Goal: Task Accomplishment & Management: Use online tool/utility

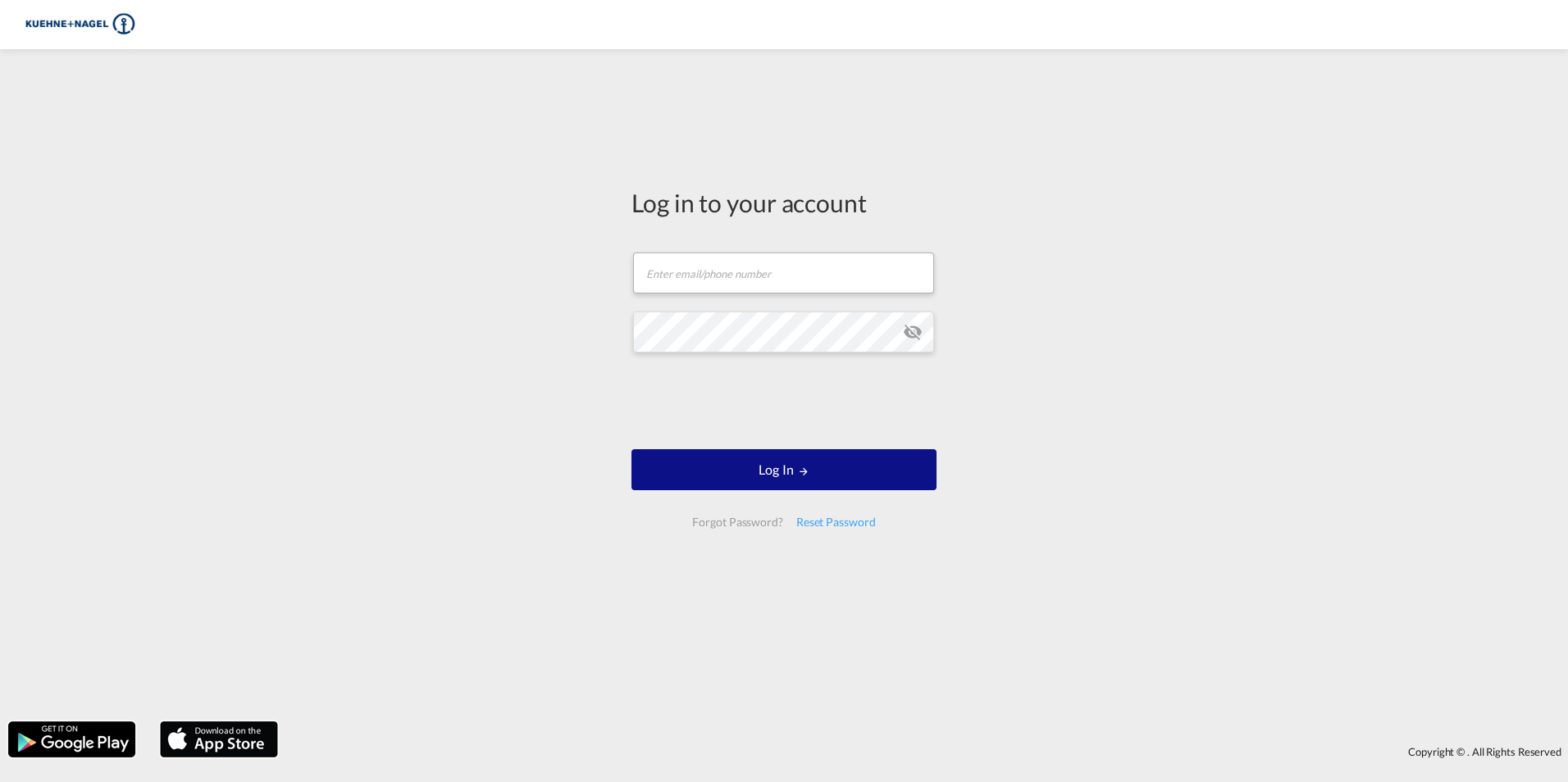
click at [702, 305] on form "Email field is required Password field is required Log In Forgot Password? Rese…" at bounding box center [784, 389] width 305 height 308
click at [721, 277] on input "text" at bounding box center [784, 274] width 301 height 41
type input "[PERSON_NAME][EMAIL_ADDRESS][PERSON_NAME][PERSON_NAME][DOMAIN_NAME]"
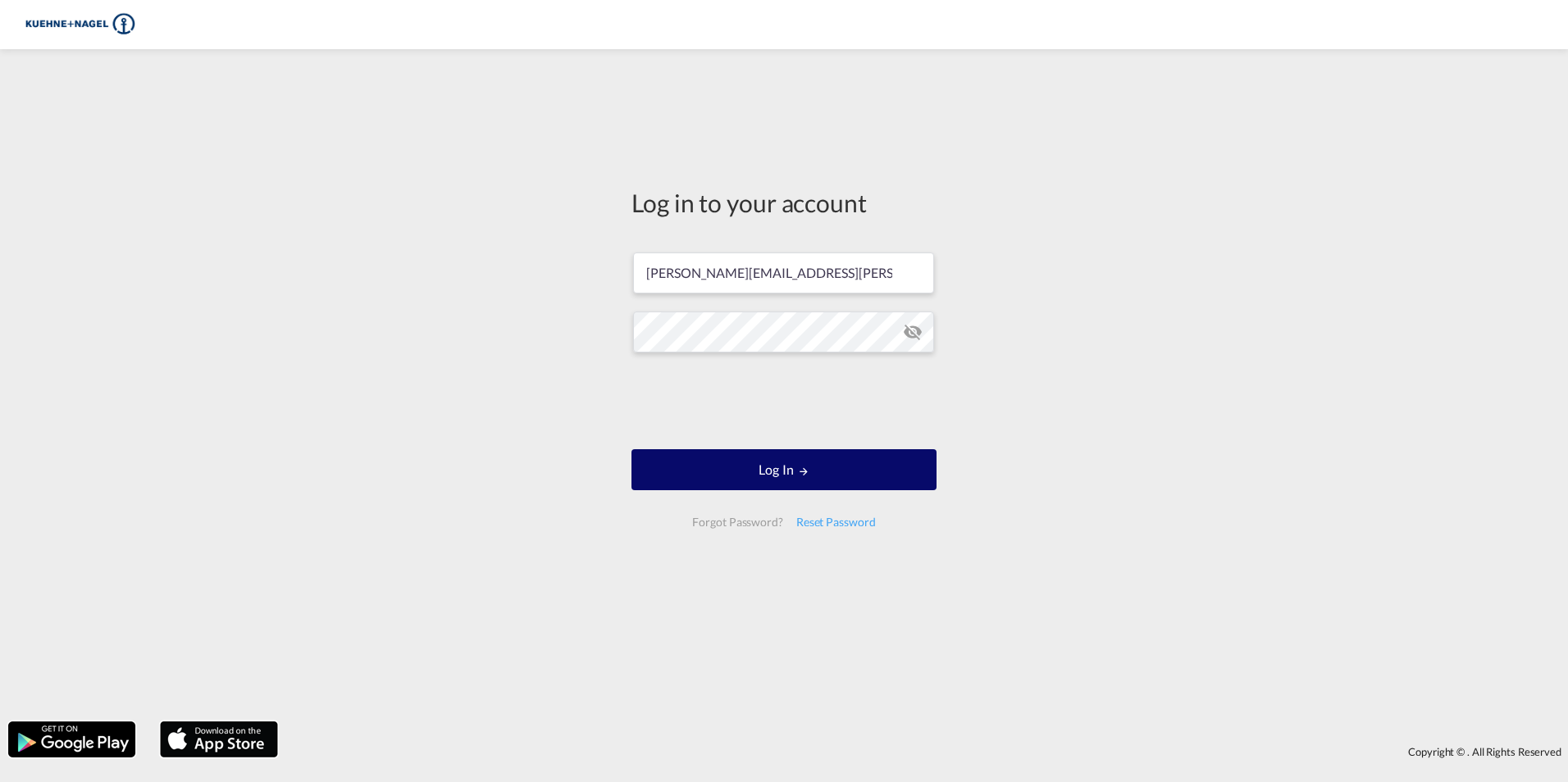
click at [785, 468] on button "Log In" at bounding box center [784, 470] width 305 height 41
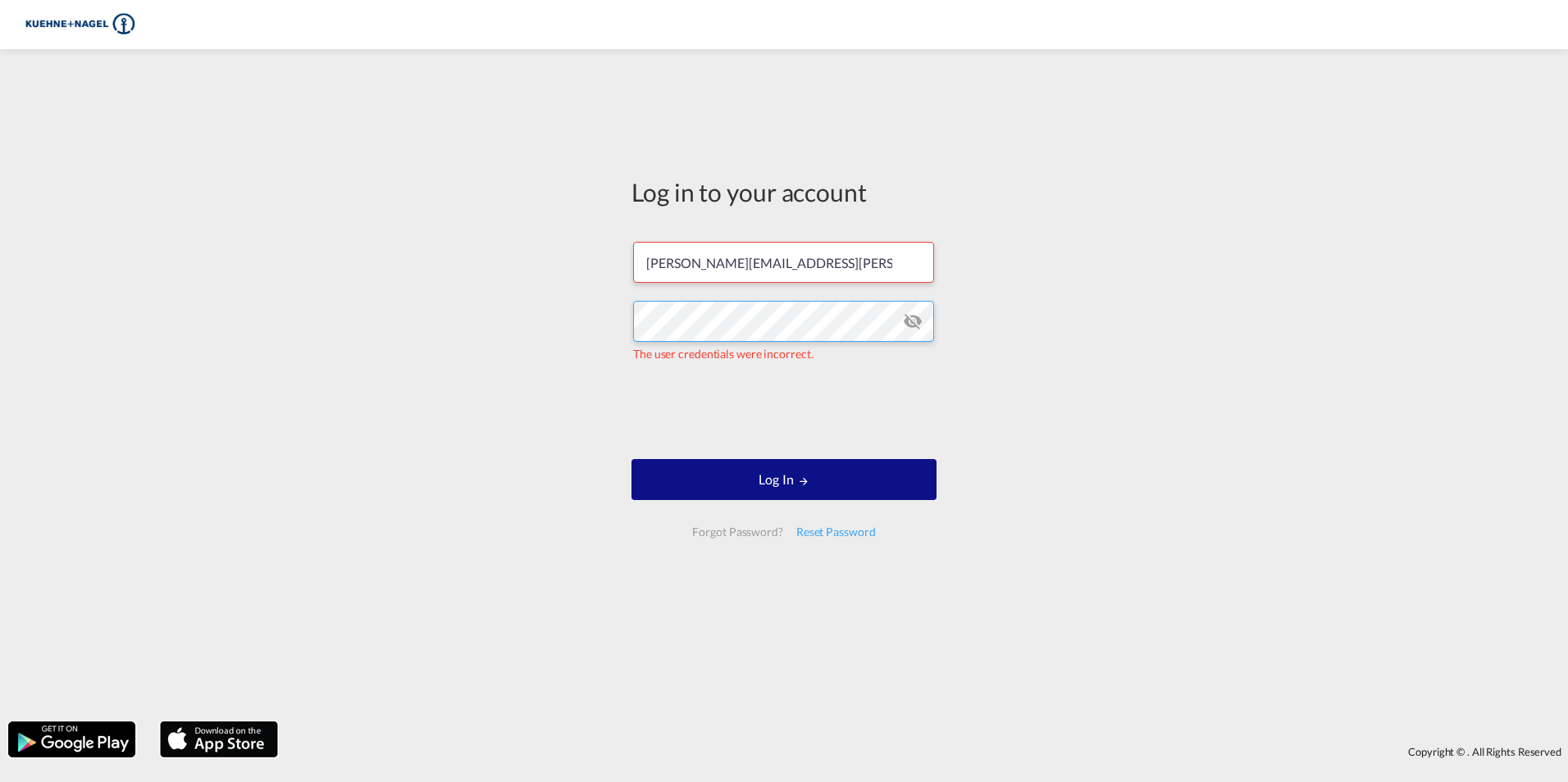
click at [213, 282] on div "Log in to your account [PERSON_NAME][EMAIL_ADDRESS][PERSON_NAME][PERSON_NAME][D…" at bounding box center [784, 385] width 1568 height 656
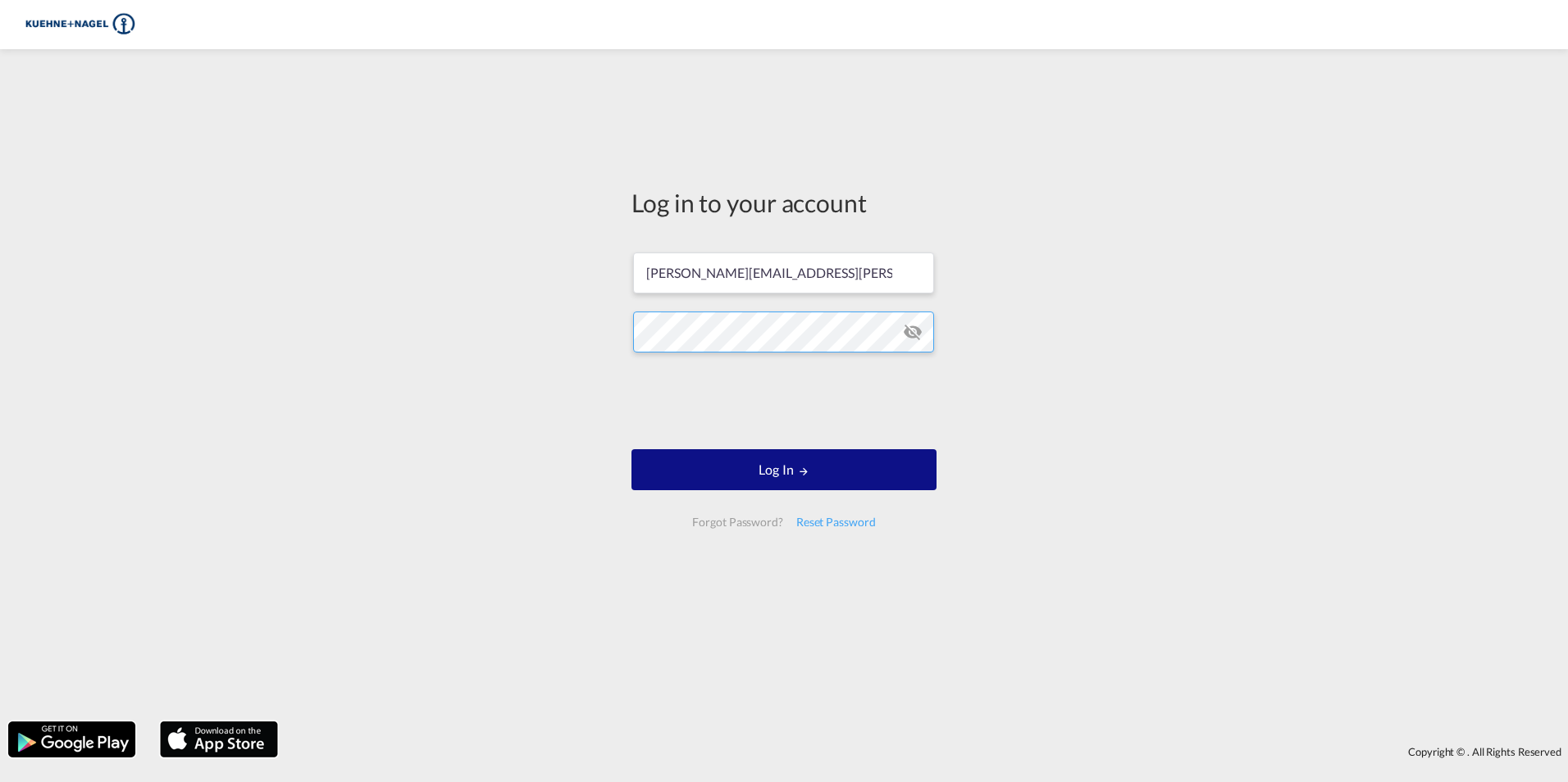
click at [632, 449] on button "Log In" at bounding box center [784, 470] width 305 height 41
